Goal: Obtain resource: Obtain resource

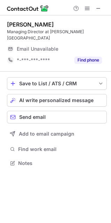
scroll to position [152, 111]
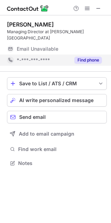
click at [81, 57] on button "Find phone" at bounding box center [88, 60] width 28 height 7
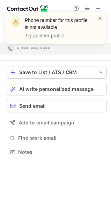
scroll to position [141, 111]
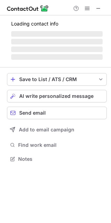
scroll to position [170, 111]
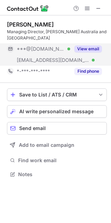
click at [87, 50] on button "View email" at bounding box center [88, 48] width 28 height 7
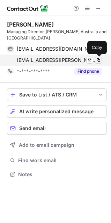
click at [99, 61] on span at bounding box center [99, 60] width 6 height 6
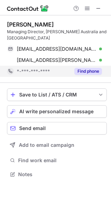
click at [93, 70] on button "Find phone" at bounding box center [88, 71] width 28 height 7
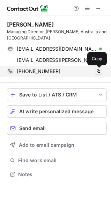
click at [100, 70] on span at bounding box center [99, 72] width 6 height 6
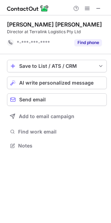
scroll to position [141, 111]
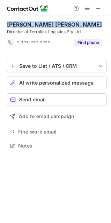
drag, startPoint x: 63, startPoint y: 6, endPoint x: 7, endPoint y: 31, distance: 60.8
click at [7, 31] on div "Help & Support [PERSON_NAME] [PERSON_NAME] Director at Terralink Logistics Pty …" at bounding box center [55, 111] width 111 height 223
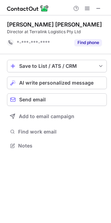
scroll to position [141, 111]
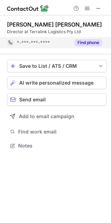
click at [85, 44] on button "Find phone" at bounding box center [88, 42] width 28 height 7
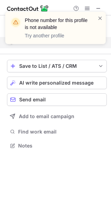
click at [85, 47] on div "Phone number for this profile is not available Try another profile" at bounding box center [56, 31] width 112 height 52
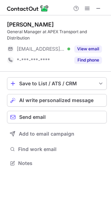
scroll to position [158, 111]
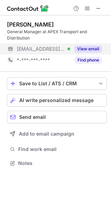
click at [84, 48] on button "View email" at bounding box center [88, 48] width 28 height 7
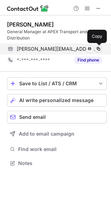
click at [96, 49] on span at bounding box center [99, 49] width 6 height 6
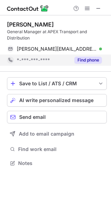
click at [87, 58] on button "Find phone" at bounding box center [88, 60] width 28 height 7
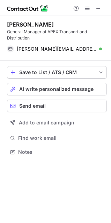
scroll to position [147, 111]
click at [99, 8] on span at bounding box center [99, 9] width 6 height 6
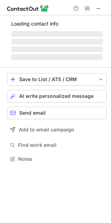
scroll to position [158, 111]
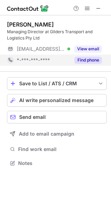
click at [79, 59] on button "Find phone" at bounding box center [88, 60] width 28 height 7
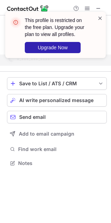
click at [99, 18] on span at bounding box center [101, 18] width 6 height 7
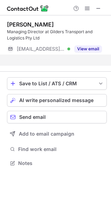
scroll to position [147, 111]
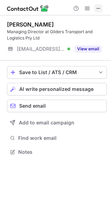
click at [96, 8] on span at bounding box center [99, 9] width 6 height 6
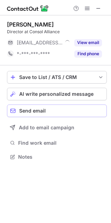
scroll to position [152, 111]
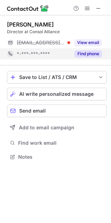
click at [86, 51] on button "Find phone" at bounding box center [88, 53] width 28 height 7
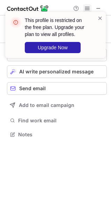
scroll to position [130, 111]
click at [86, 6] on span at bounding box center [88, 9] width 6 height 6
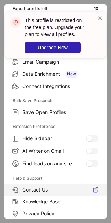
scroll to position [68, 0]
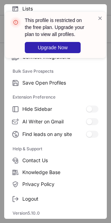
click at [29, 192] on div "Logout" at bounding box center [55, 197] width 103 height 15
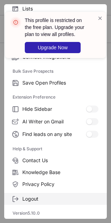
click at [27, 203] on label "Logout" at bounding box center [55, 199] width 103 height 12
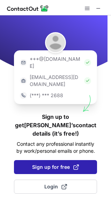
click at [56, 164] on span "Sign up for free" at bounding box center [55, 167] width 47 height 7
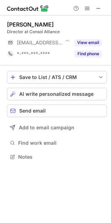
scroll to position [152, 111]
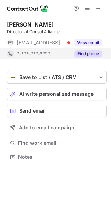
click at [86, 51] on button "Find phone" at bounding box center [88, 53] width 28 height 7
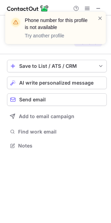
scroll to position [130, 111]
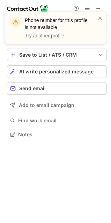
click at [97, 6] on div "Phone number for this profile is not available Try another profile" at bounding box center [56, 31] width 112 height 52
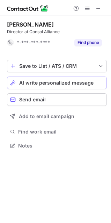
scroll to position [141, 111]
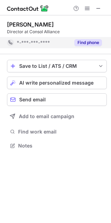
click at [81, 40] on button "Find phone" at bounding box center [88, 42] width 28 height 7
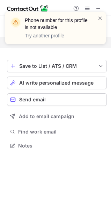
scroll to position [130, 111]
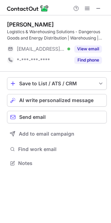
scroll to position [158, 111]
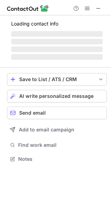
scroll to position [152, 111]
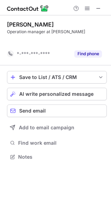
scroll to position [141, 111]
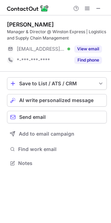
scroll to position [158, 111]
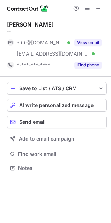
scroll to position [163, 111]
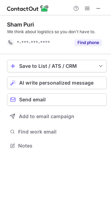
scroll to position [141, 111]
